Goal: Information Seeking & Learning: Learn about a topic

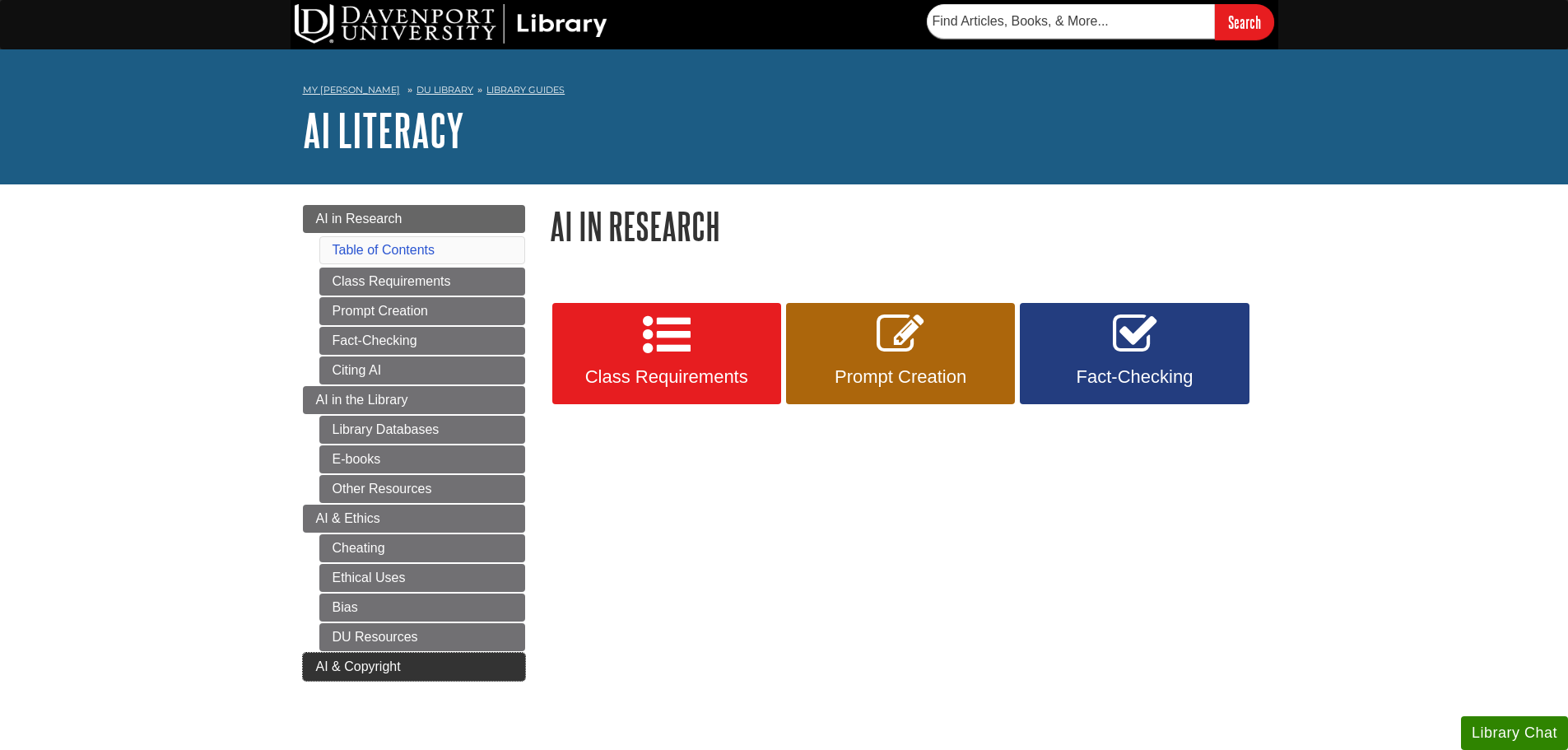
click at [334, 675] on link "AI & Copyright" at bounding box center [414, 666] width 222 height 28
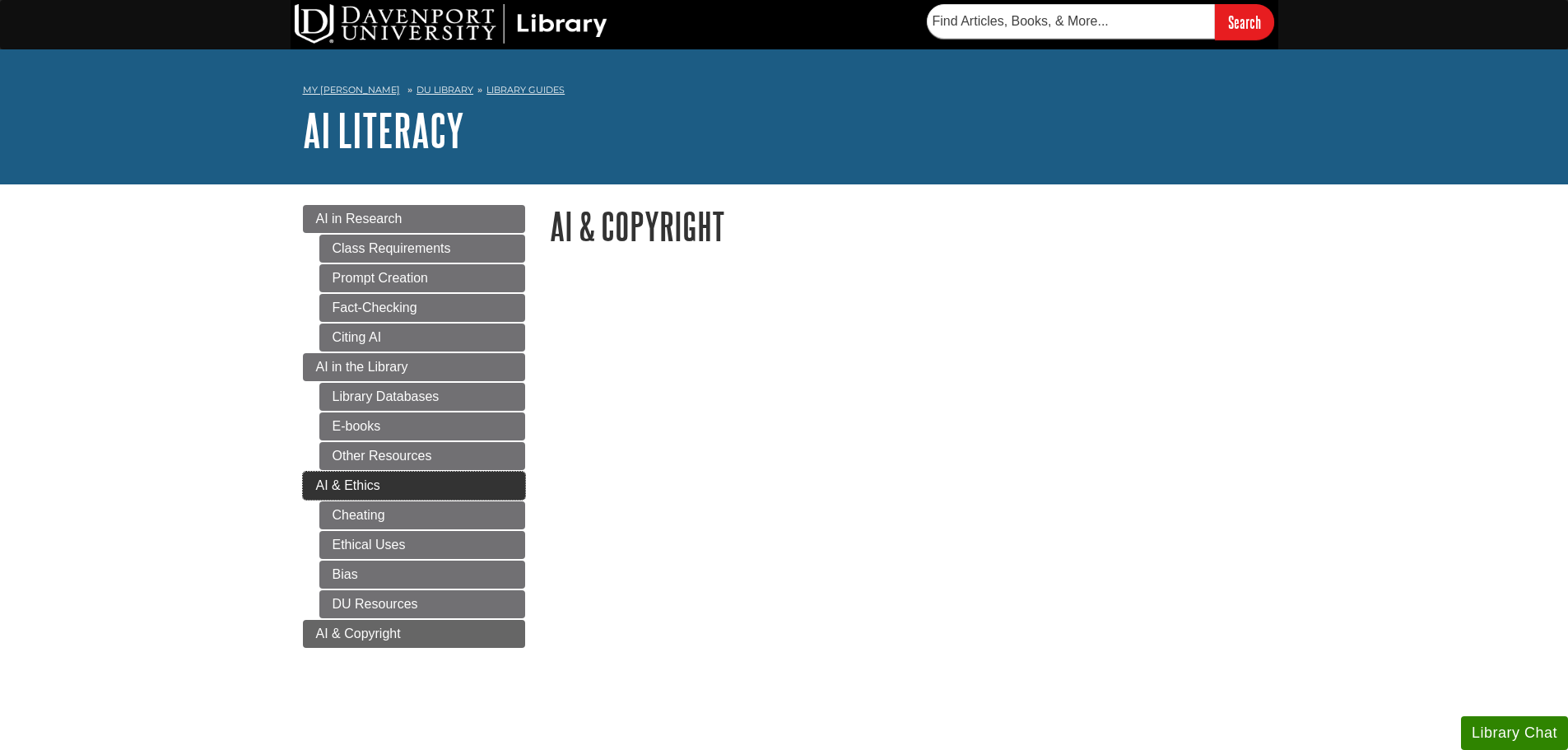
click at [319, 494] on link "AI & Ethics" at bounding box center [414, 485] width 222 height 28
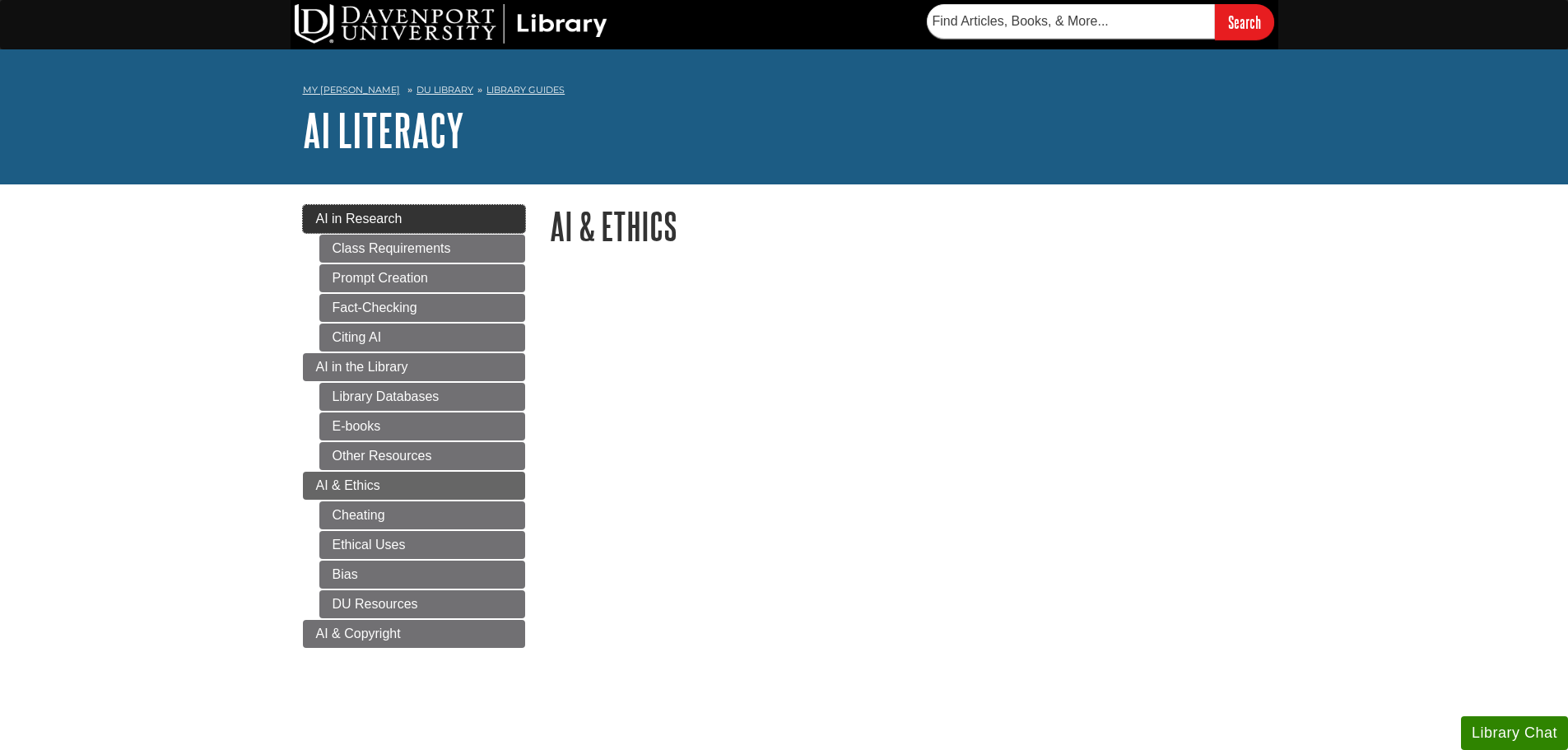
click at [303, 225] on div "Menu AI in Research Class Requirements Prompt Creation Fact-Checking Citing AI …" at bounding box center [414, 446] width 247 height 484
click at [308, 224] on link "AI in Research" at bounding box center [414, 218] width 222 height 28
